Goal: Information Seeking & Learning: Learn about a topic

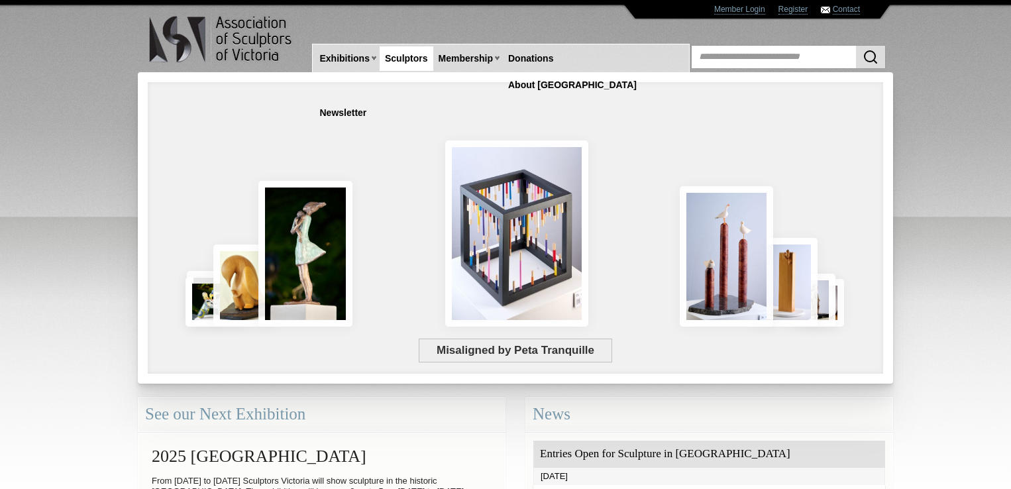
click at [401, 58] on link "Sculptors" at bounding box center [407, 58] width 54 height 25
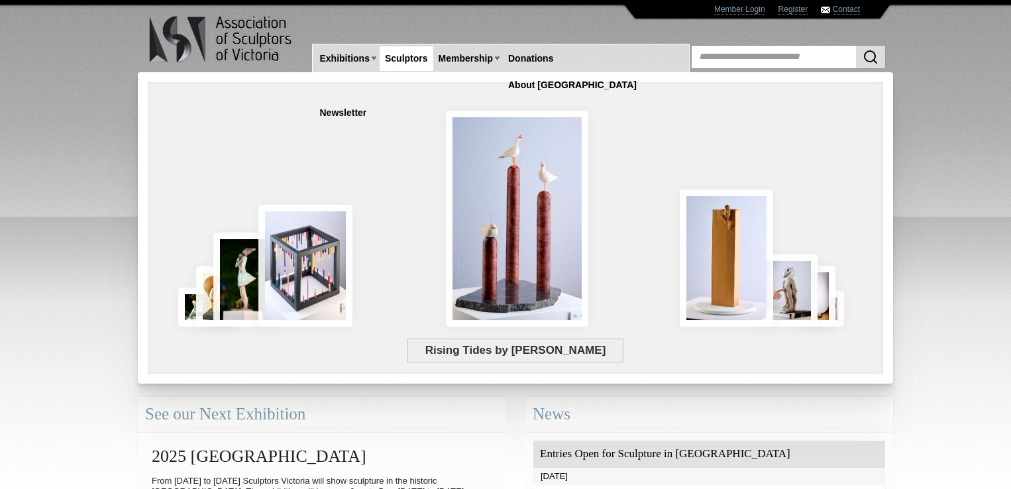
click at [404, 58] on link "Sculptors" at bounding box center [407, 58] width 54 height 25
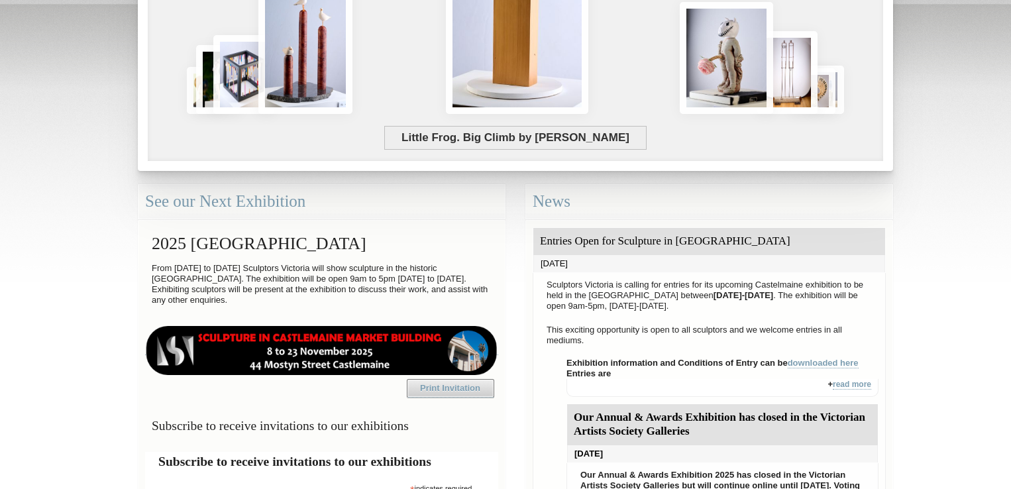
scroll to position [238, 0]
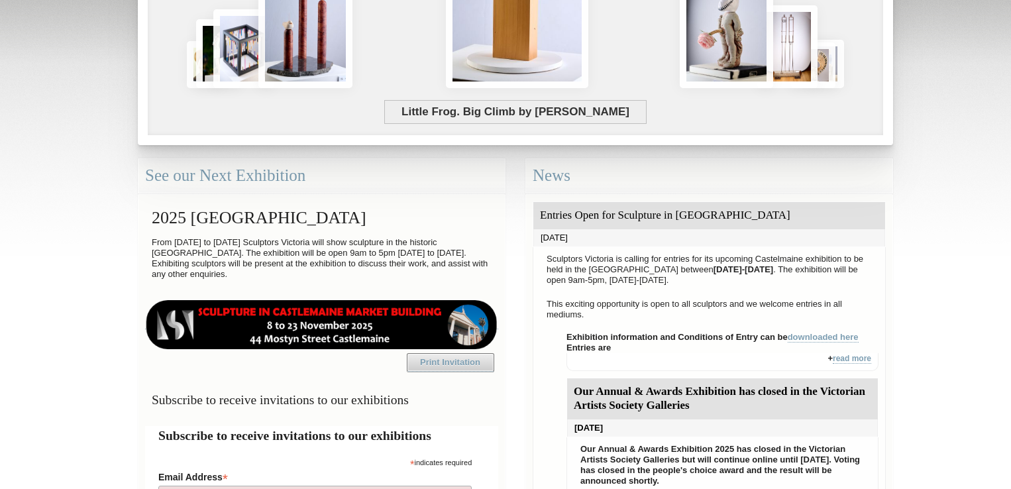
drag, startPoint x: 1015, startPoint y: 25, endPoint x: 996, endPoint y: 111, distance: 87.4
click at [996, 111] on body "Toggle navigation Association of Sculptors of Victoria Home Exhibitions Victori…" at bounding box center [505, 6] width 1011 height 489
drag, startPoint x: 996, startPoint y: 111, endPoint x: 987, endPoint y: 199, distance: 89.2
click at [996, 116] on body "Toggle navigation Association of Sculptors of Victoria Home Exhibitions Victori…" at bounding box center [505, 6] width 1011 height 489
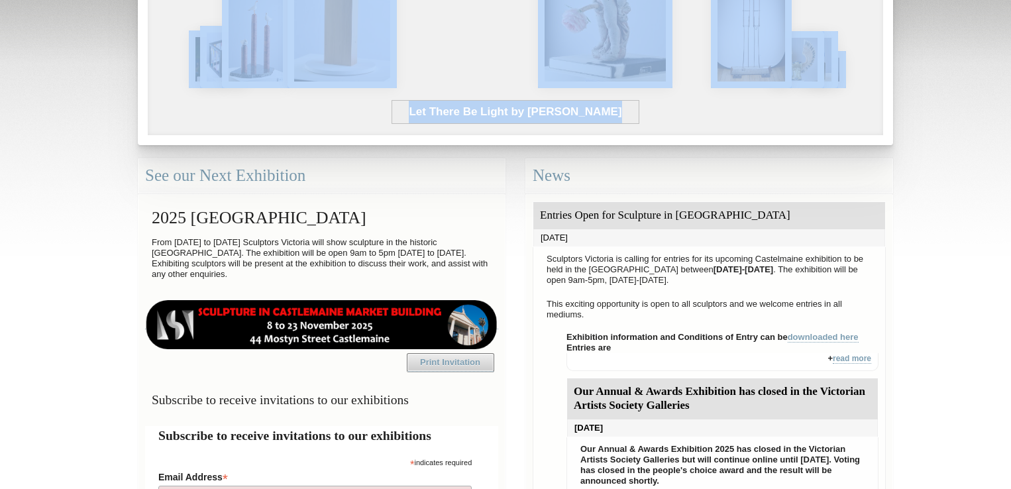
click at [986, 205] on body "Toggle navigation Association of Sculptors of Victoria Home Exhibitions Victori…" at bounding box center [505, 6] width 1011 height 489
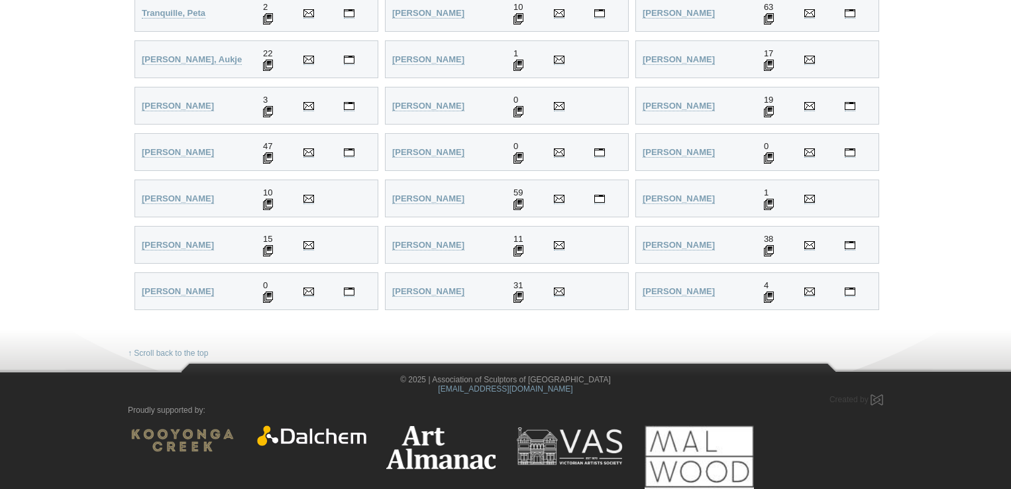
scroll to position [3510, 0]
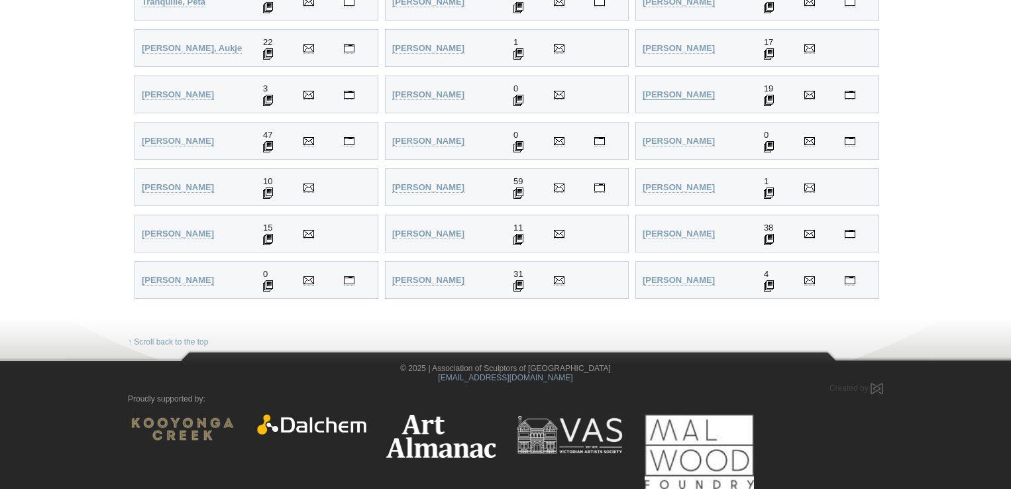
click at [699, 93] on strong "[PERSON_NAME]" at bounding box center [678, 94] width 72 height 10
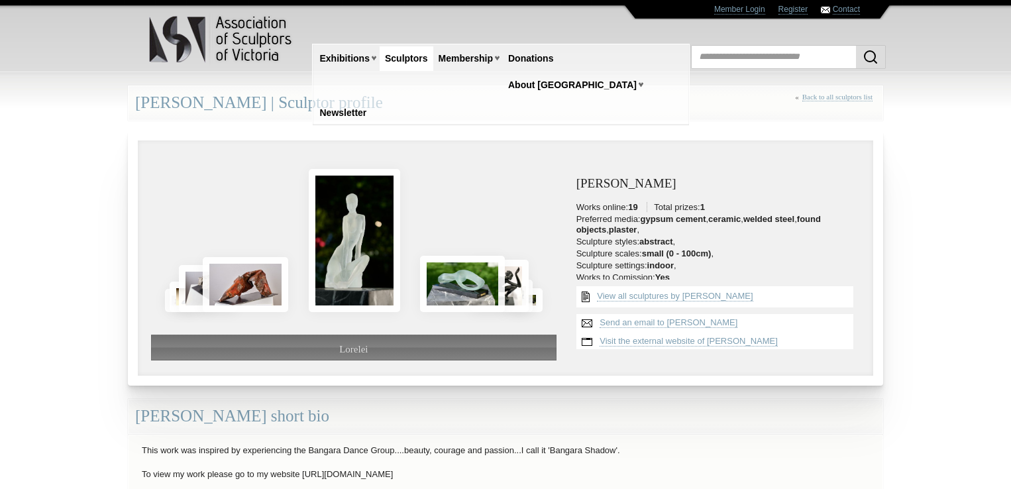
click at [639, 448] on p "This work was inspired by experiencing the Bangara Dance Group....beauty, coura…" at bounding box center [505, 450] width 740 height 17
click at [602, 456] on p "This work was inspired by experiencing the Bangara Dance Group....beauty, coura…" at bounding box center [505, 450] width 740 height 17
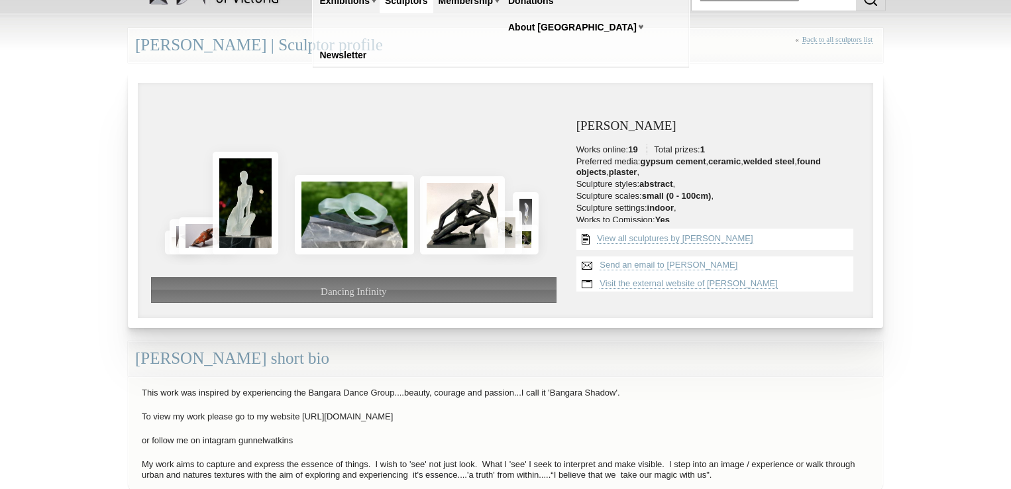
scroll to position [72, 0]
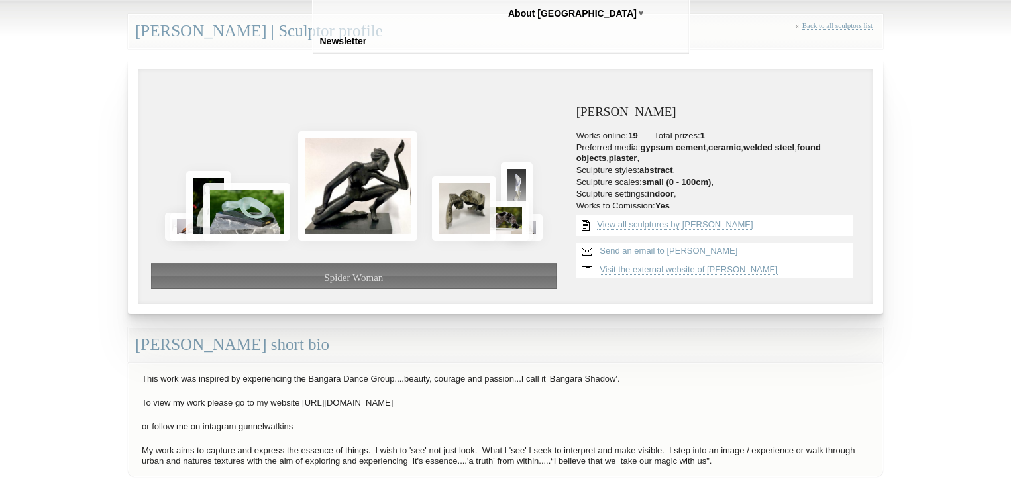
click at [1007, 191] on body "Toggle navigation Association of Sculptors of Victoria Home Exhibitions Victori…" at bounding box center [505, 172] width 1011 height 489
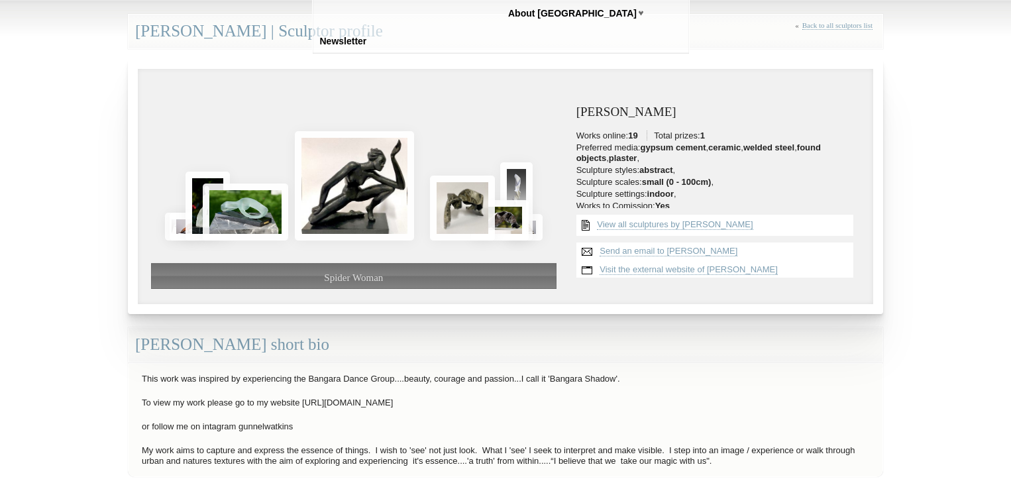
click at [1007, 191] on body "Toggle navigation Association of Sculptors of Victoria Home Exhibitions Victori…" at bounding box center [505, 172] width 1011 height 489
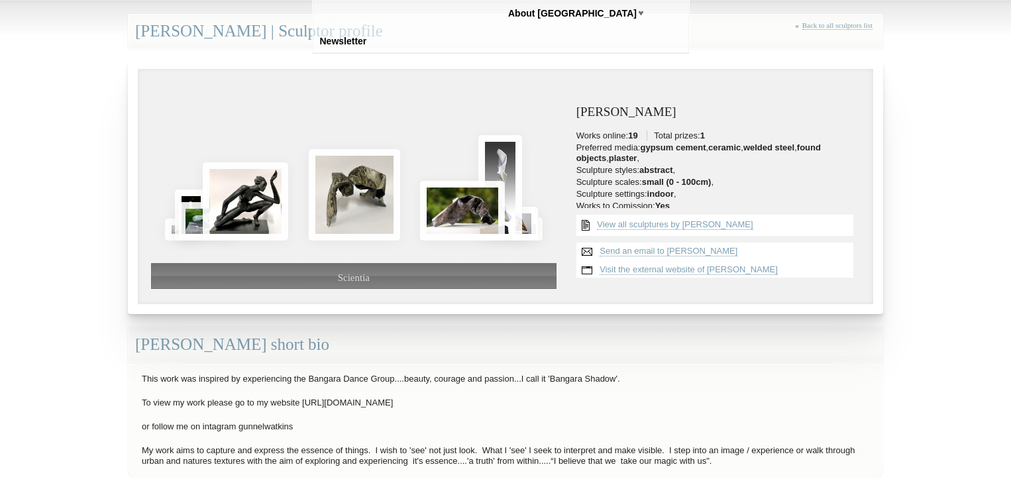
click at [1007, 191] on body "Toggle navigation Association of Sculptors of Victoria Home Exhibitions Victori…" at bounding box center [505, 172] width 1011 height 489
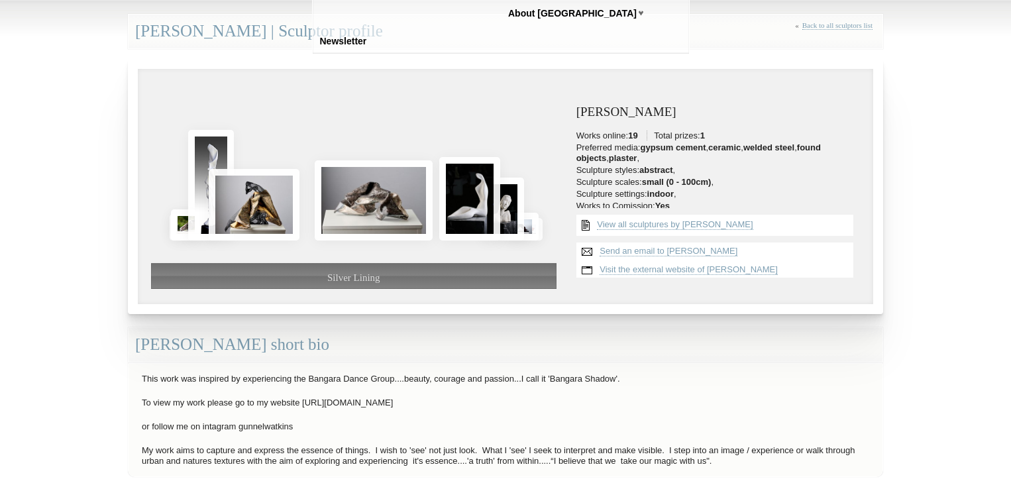
click at [1007, 191] on body "Toggle navigation Association of Sculptors of Victoria Home Exhibitions Victori…" at bounding box center [505, 172] width 1011 height 489
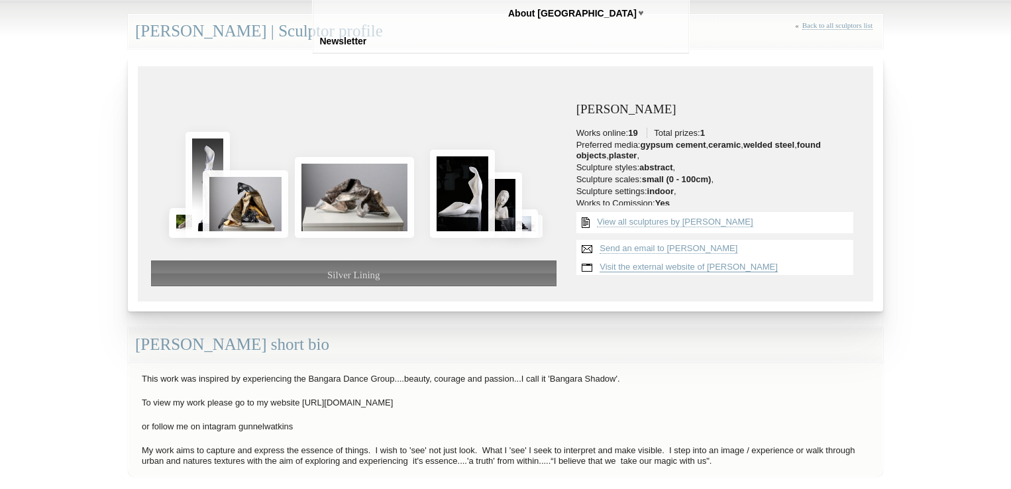
click at [733, 263] on link "Visit the external website of Gunnel Watkins" at bounding box center [688, 267] width 178 height 11
